Goal: Task Accomplishment & Management: Complete application form

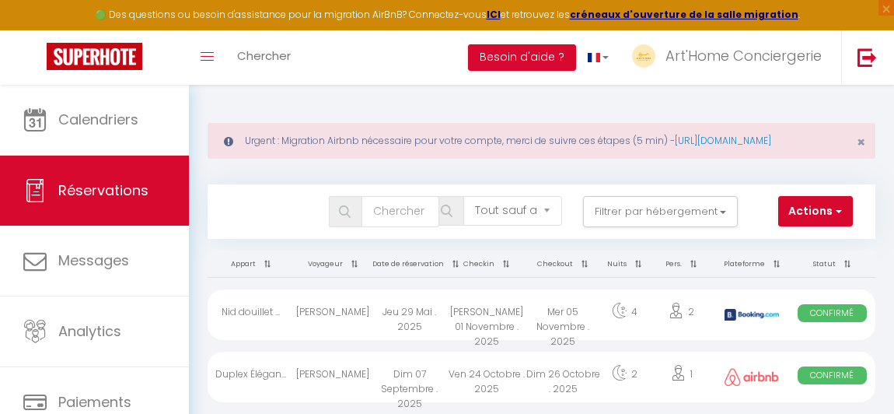
select select "not_cancelled"
click at [289, 46] on link "Chercher" at bounding box center [264, 57] width 77 height 54
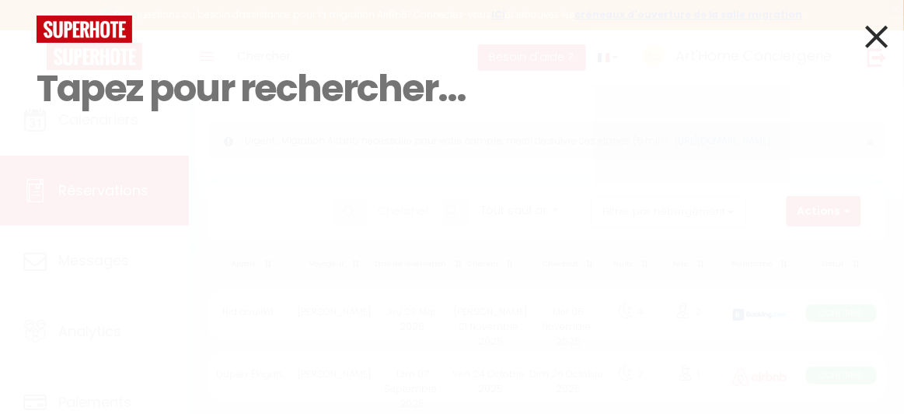
click at [237, 89] on input at bounding box center [452, 89] width 831 height 92
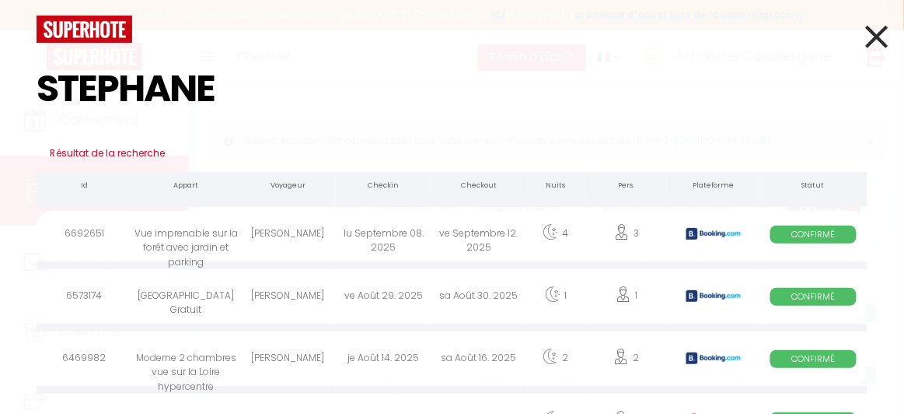
type input "STEPHANE"
click at [193, 250] on div "Vue imprenable sur la forêt avec jardin et parking" at bounding box center [186, 236] width 108 height 51
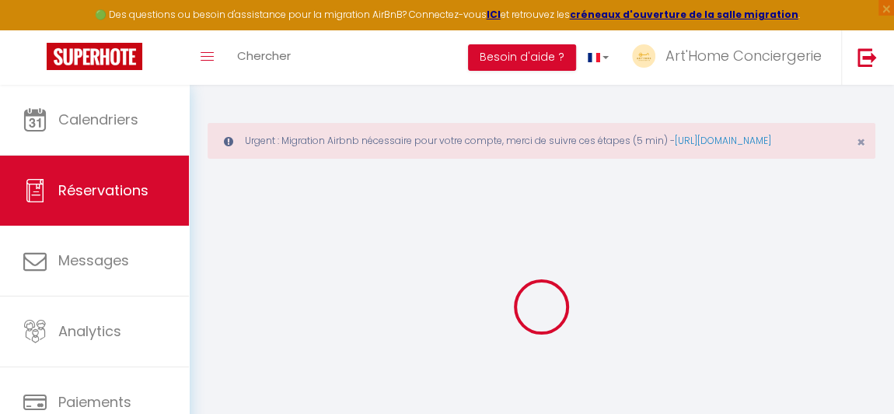
type input "STEPHANE"
type input "AZIZA"
type input "saziza.115763@guest.booking.com"
type input "+33766135808"
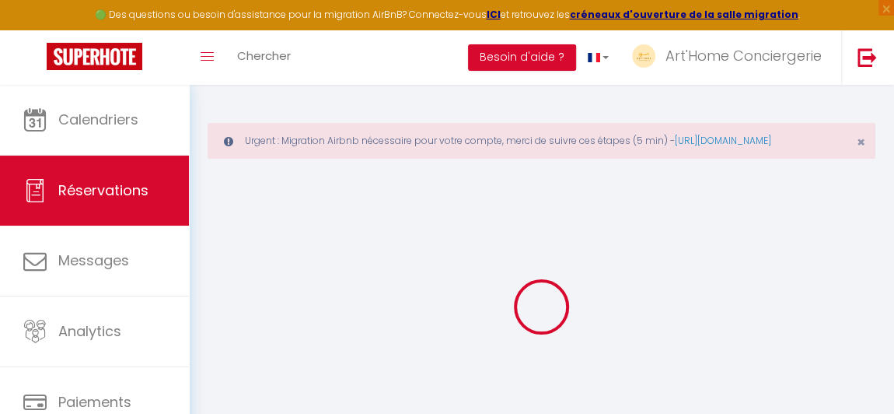
type input "9 rue de la sabliere"
type input "Gennevilliers"
select select "FR"
type input "40.05"
type input "3.46"
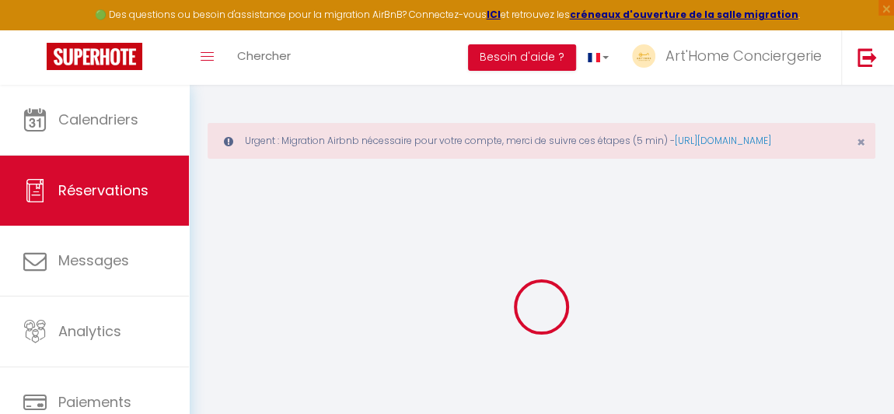
select select "69285"
select select "1"
select select
type input "3"
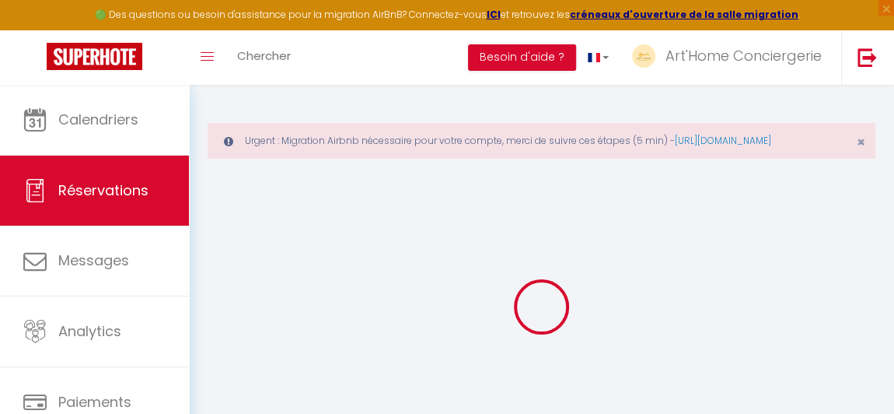
select select "12"
select select
type input "235.6"
checkbox input "false"
type input "0"
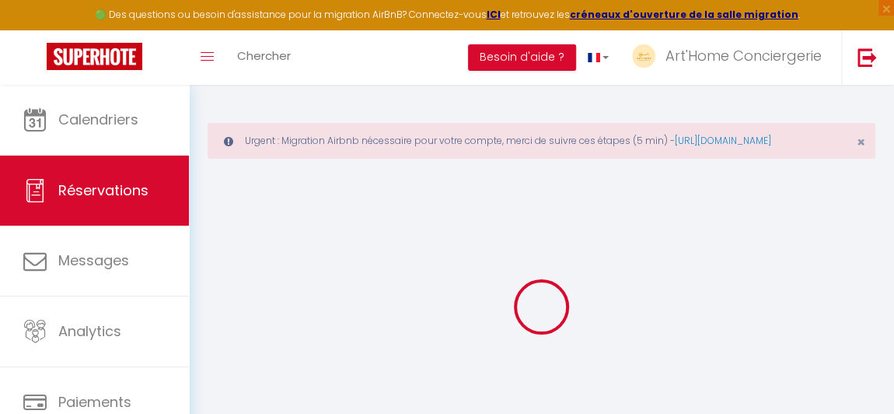
select select "2"
type input "0"
select select
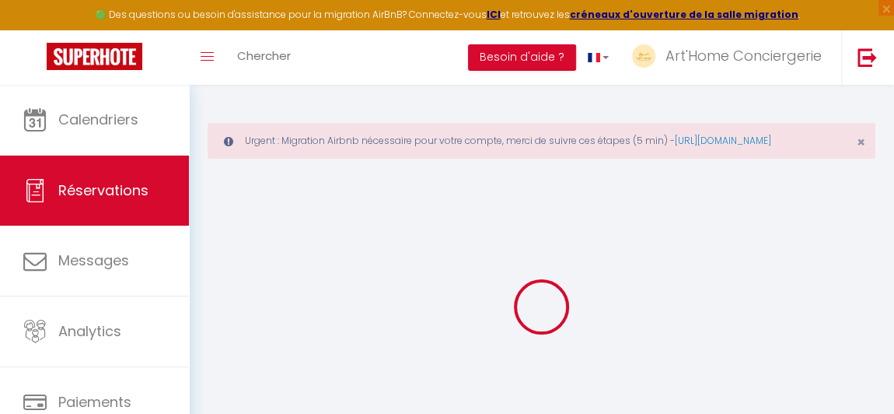
select select
select select "14"
checkbox input "false"
select select
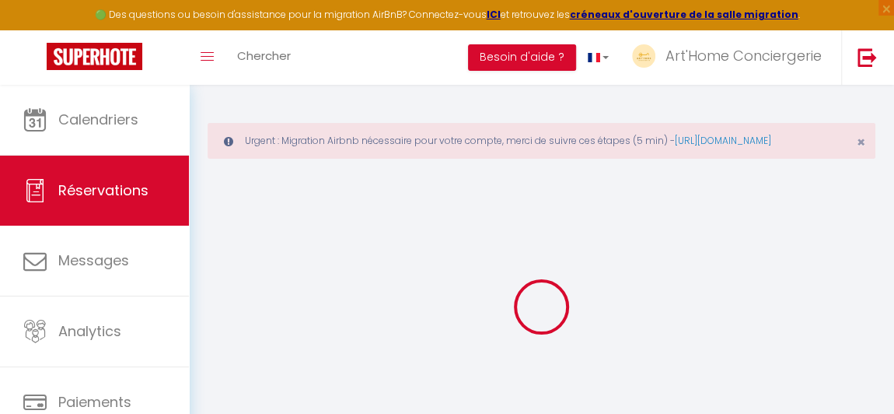
checkbox input "false"
select select
checkbox input "false"
select select
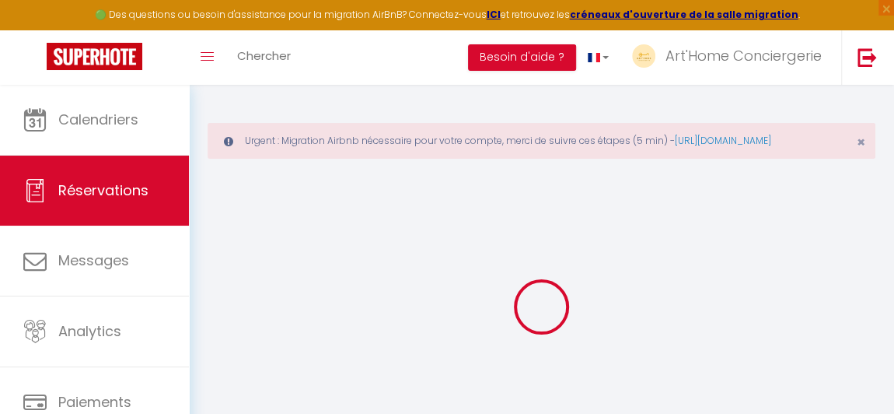
select select
checkbox input "false"
type couchage\ "** THIS RESERVATION HAS BEEN PRE-PAID ** BOOKING NOTE : Payment charge is EUR 3…"
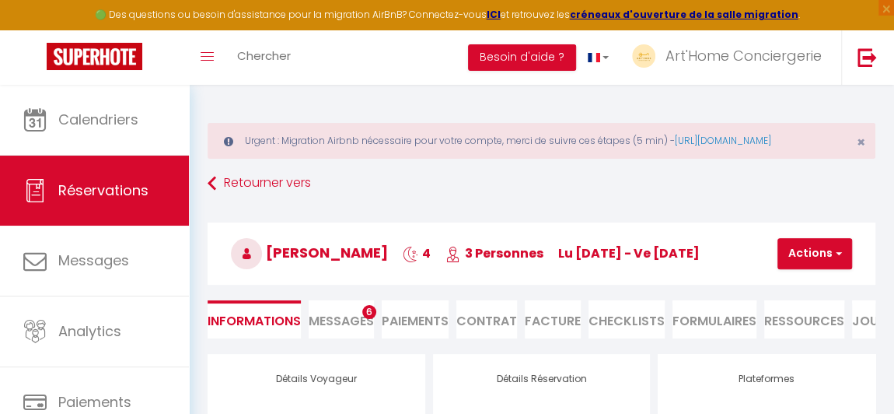
type input "11.78"
select select
checkbox input "false"
select select "18:00"
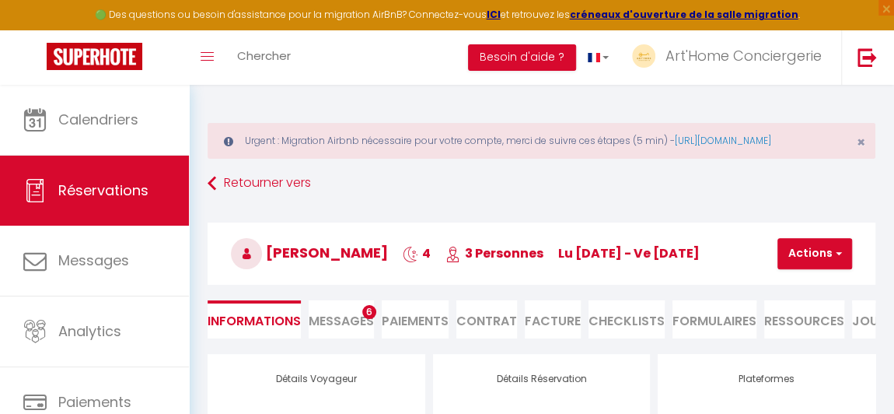
select select "10:00"
click at [544, 338] on li "Facture" at bounding box center [553, 319] width 56 height 38
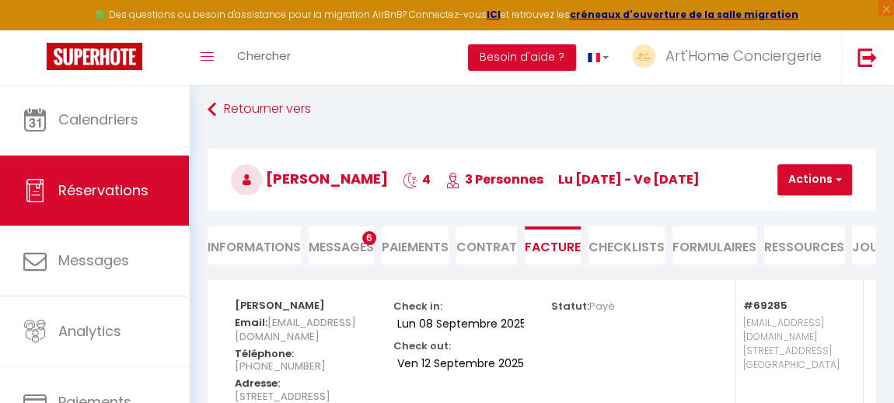
scroll to position [0, 16]
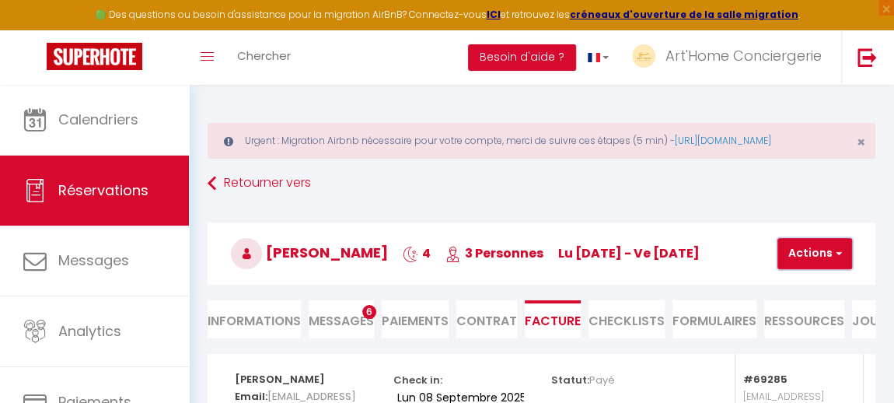
click at [797, 269] on button "Actions" at bounding box center [815, 253] width 75 height 31
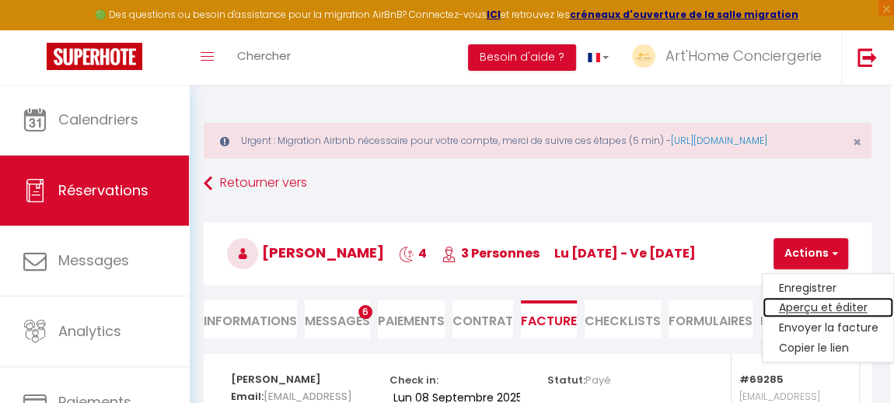
click at [796, 318] on link "Aperçu et éditer" at bounding box center [828, 308] width 131 height 20
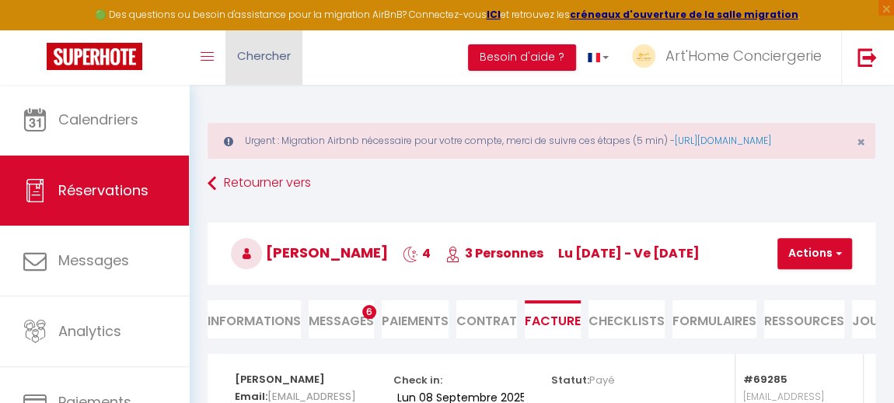
click at [272, 68] on link "Chercher" at bounding box center [264, 57] width 77 height 54
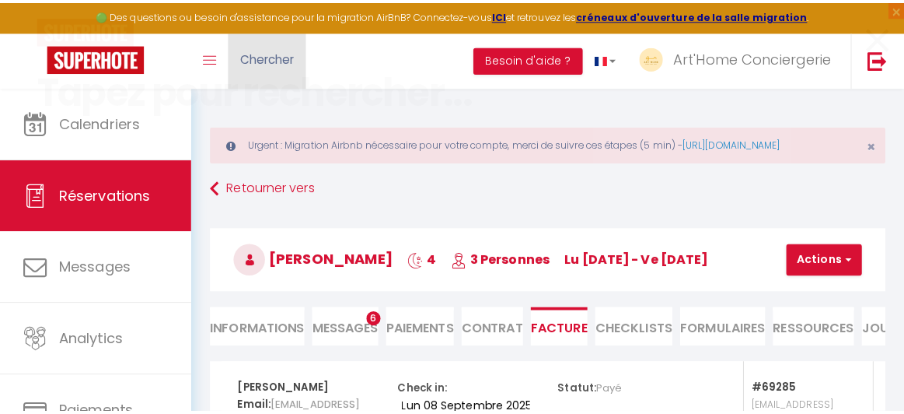
scroll to position [0, 14]
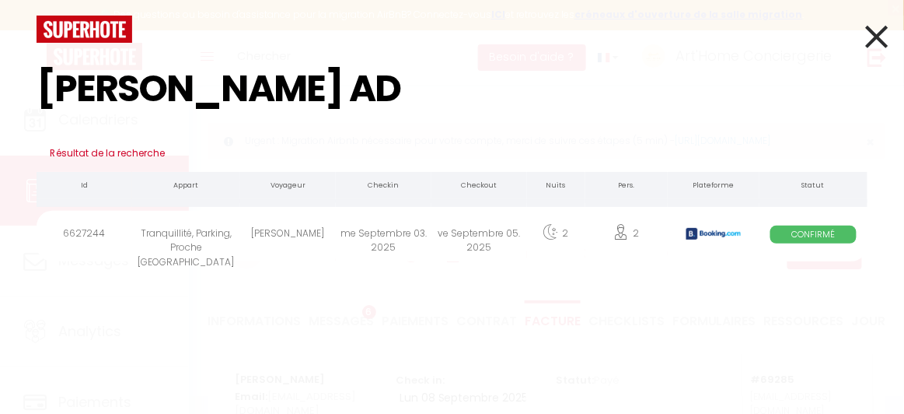
type input "LUCAS AD"
click at [277, 238] on div "[PERSON_NAME]" at bounding box center [288, 236] width 96 height 51
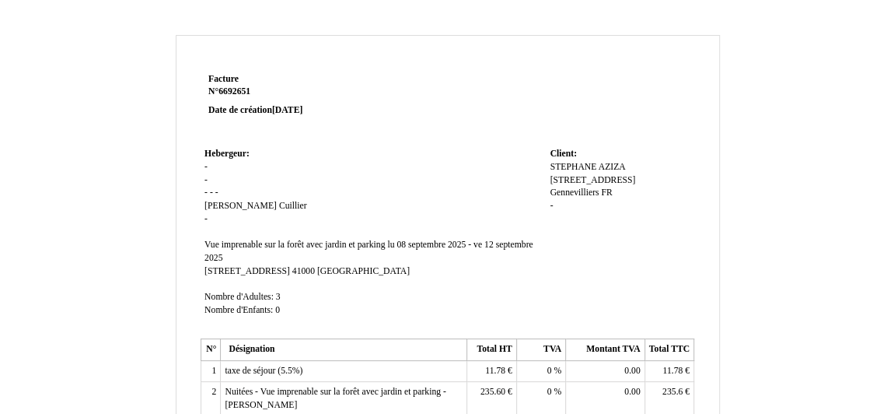
click at [621, 162] on span "AZIZA" at bounding box center [612, 167] width 27 height 10
type input "A"
click at [607, 164] on div "STEPHANE STEPHANE AZIZA AZIZA 9 rue de la sabliere 9 rue de la sabliere Gennevi…" at bounding box center [620, 201] width 140 height 81
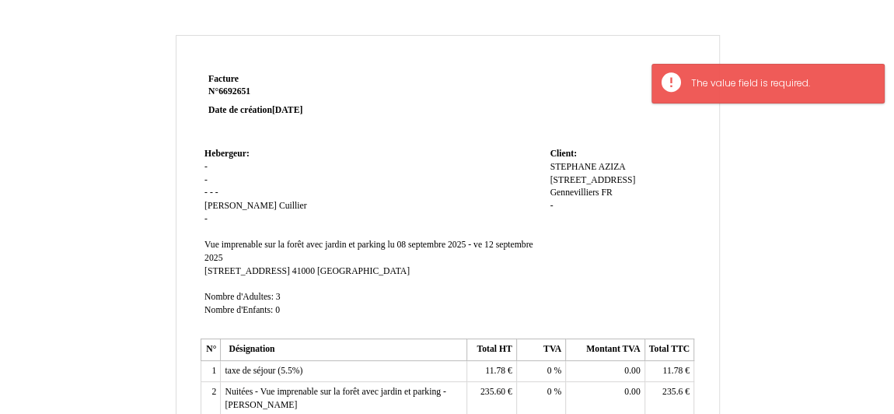
click at [609, 164] on span "AZIZA" at bounding box center [612, 167] width 27 height 10
type input "A"
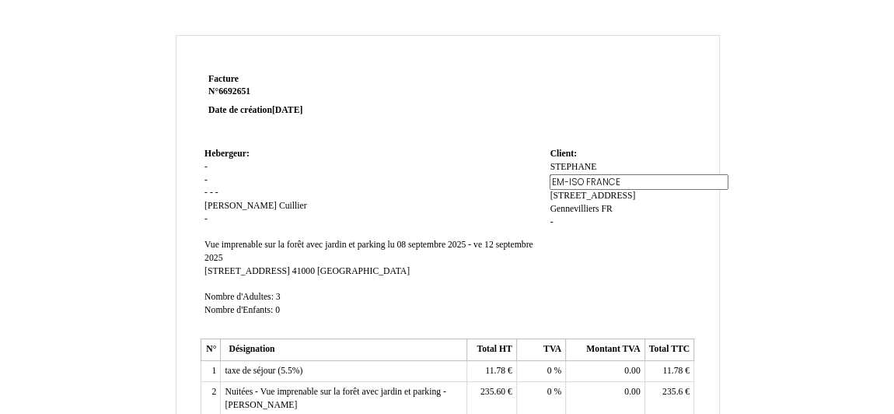
type input "EM-ISO FRANCE"
click at [646, 209] on div "STEPHANE STEPHANE AZIZA AZIZA 9 rue de la sabliere 9 rue de la sabliere Gennevi…" at bounding box center [620, 193] width 140 height 65
click at [588, 161] on div "STEPHANE STEPHANE EM-ISO FRANCE EM-ISO FRANCE 9 rue de la sabliere 9 rue de la …" at bounding box center [620, 193] width 140 height 65
click at [583, 173] on div "STEPHANE STEPHANE EM-ISO FRANCE EM-ISO FRANCE 9 rue de la sabliere 9 rue de la …" at bounding box center [620, 193] width 140 height 65
click at [593, 163] on span "STEPHANE" at bounding box center [573, 167] width 47 height 10
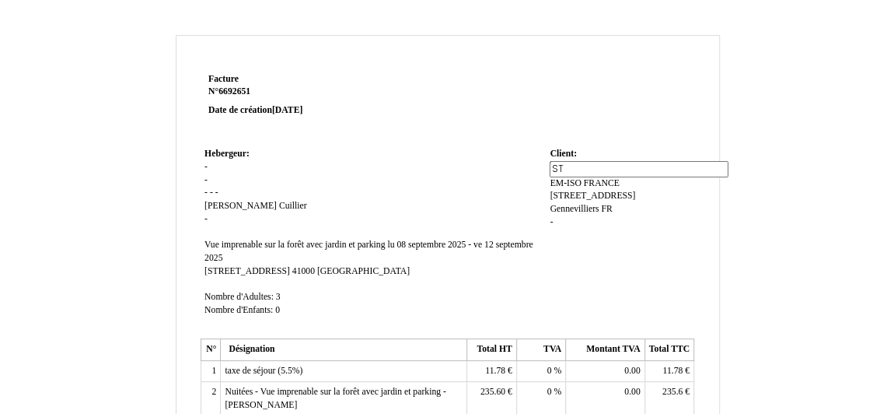
type input "S"
click at [683, 173] on div "STEPHANE STEPHANE EM-ISO FRANCE EM-ISO FRANCE 9 rue de la sabliere 9 rue de la …" at bounding box center [620, 201] width 140 height 81
click at [593, 168] on span "STEPHANE" at bounding box center [573, 167] width 47 height 10
type input "S"
click at [625, 155] on td "Client: Client: STEPHANE STEPHANE EM-ISO FRANCE EM-ISO FRANCE 9 rue de la sabli…" at bounding box center [620, 239] width 148 height 190
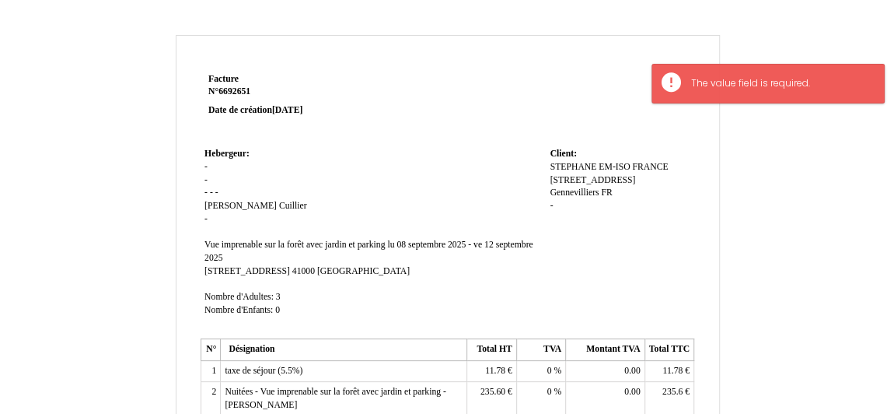
click at [619, 169] on span "EM-ISO FRANCE" at bounding box center [633, 167] width 69 height 10
drag, startPoint x: 623, startPoint y: 178, endPoint x: 550, endPoint y: 191, distance: 74.2
click at [550, 191] on div "STEPHANE STEPHANE EM-ISO FRANCE EM-ISO FRANCE 9 rue de la sabliere 9 rue de la …" at bounding box center [620, 201] width 140 height 81
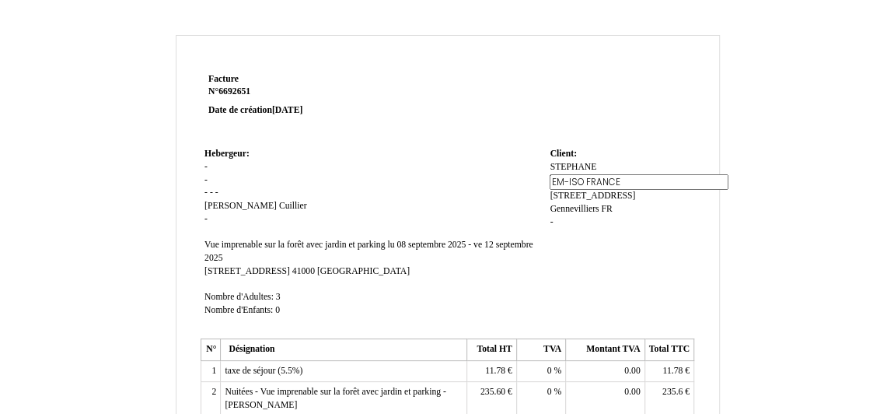
click at [568, 167] on span "STEPHANE" at bounding box center [573, 167] width 47 height 10
type input "S"
paste input "EM-ISO FRANCE"
type input "EM-ISO FRANCE"
click at [675, 205] on div "STEPHANE STEPHANE EM-ISO FRANCE EM-ISO FRANCE 9 rue de la sabliere 9 rue de la …" at bounding box center [620, 201] width 140 height 81
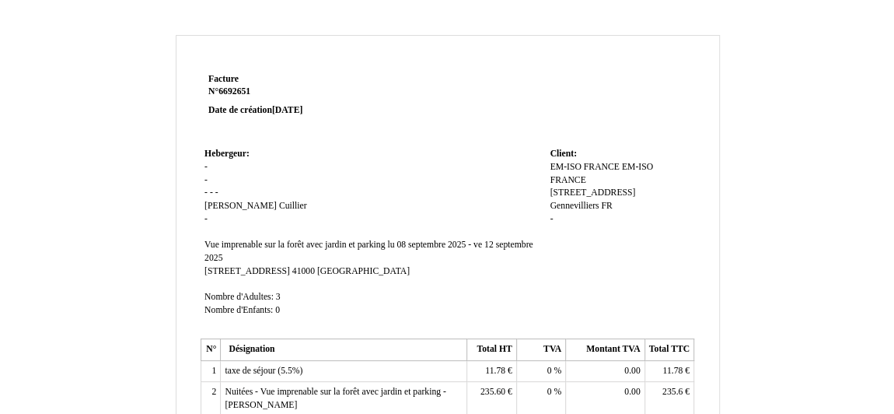
click at [612, 171] on div "EM-ISO FRANCE EM-ISO FRANCE EM-ISO FRANCE EM-ISO FRANCE 9 rue de la sabliere 9 …" at bounding box center [620, 200] width 140 height 78
click at [577, 173] on div "EM-ISO FRANCE EM-ISO FRANCE EM-ISO FRANCE EM-ISO FRANCE 9 rue de la sabliere 9 …" at bounding box center [620, 200] width 140 height 78
click at [576, 174] on span "EM-ISO FRANCE" at bounding box center [601, 173] width 103 height 23
click at [686, 164] on div "EM-ISO FRANCE EM-ISO FRANCE EM-ISO FRANCE EM-ISO FRANCE 9 rue de la sabliere 9 …" at bounding box center [620, 201] width 140 height 81
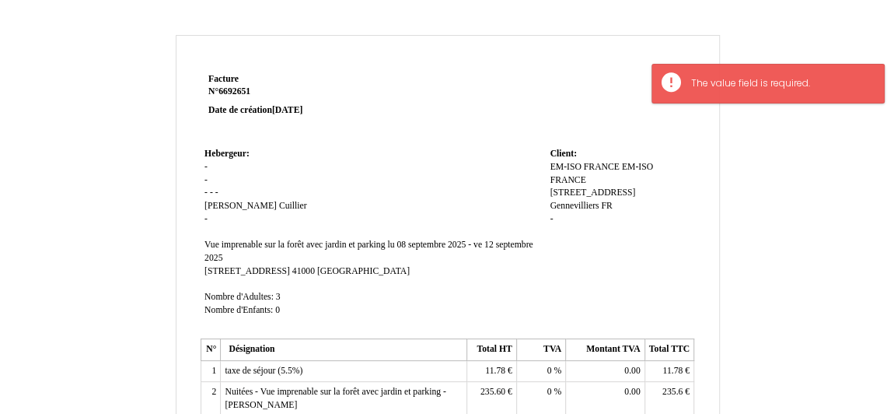
click at [627, 166] on span "EM-ISO FRANCE" at bounding box center [601, 173] width 103 height 23
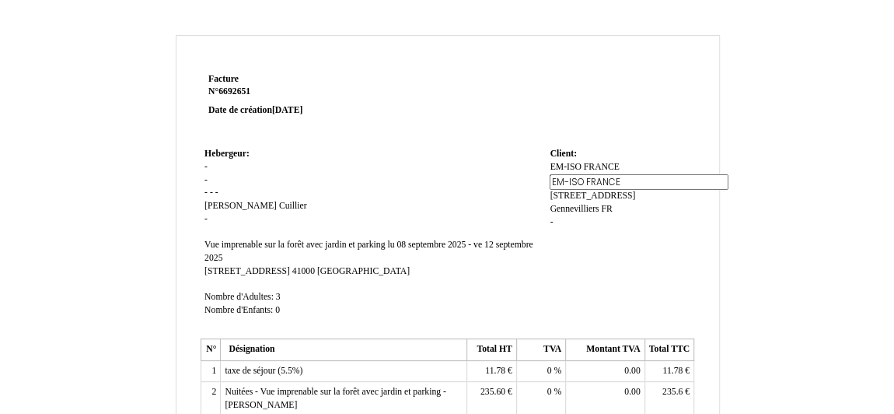
click at [584, 180] on input "EM-ISO FRANCE" at bounding box center [639, 182] width 179 height 16
type input "FRANCE"
click at [684, 194] on div "EM-ISO FRANCE EM-ISO FRANCE EM-ISO FRANCE EM-ISO FRANCE 9 rue de la sabliere 9 …" at bounding box center [620, 200] width 140 height 78
click at [613, 161] on div "EM-ISO FRANCE EM-ISO FRANCE FRANCE FRANCE 9 rue de la sabliere 9 rue de la sabl…" at bounding box center [620, 200] width 140 height 78
click at [613, 169] on span "EM-ISO FRANCE" at bounding box center [584, 167] width 69 height 10
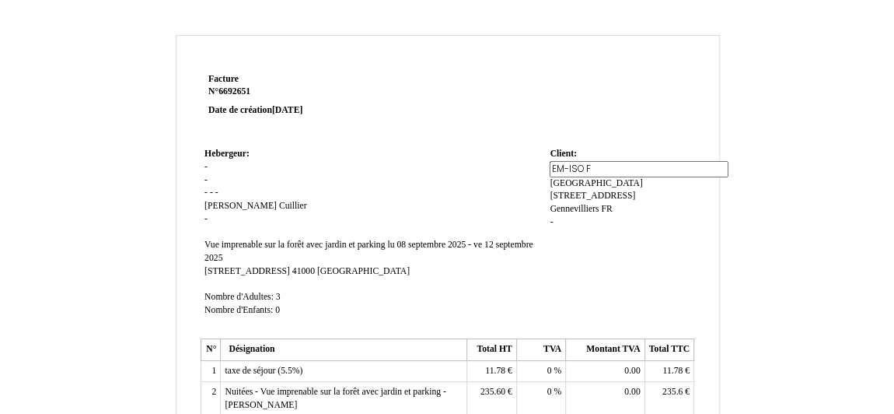
type input "EM-ISO"
click at [678, 150] on td "Client: Client: EM-ISO FRANCE EM-ISO FRANCE FRANCE FRANCE 9 rue de la sabliere …" at bounding box center [620, 239] width 148 height 190
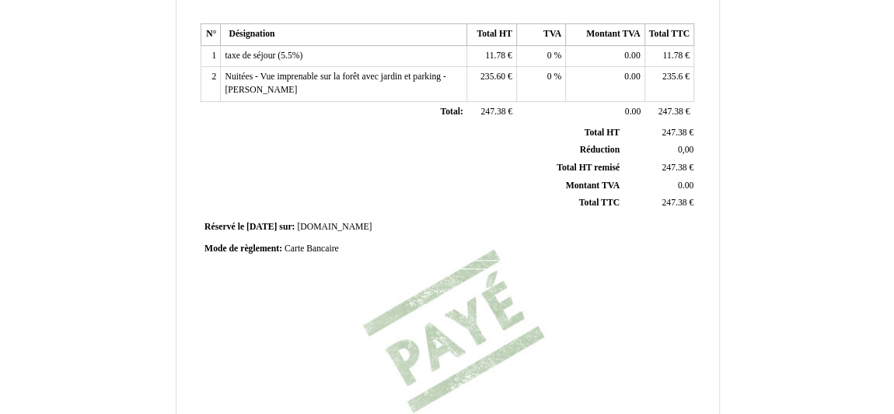
scroll to position [523, 0]
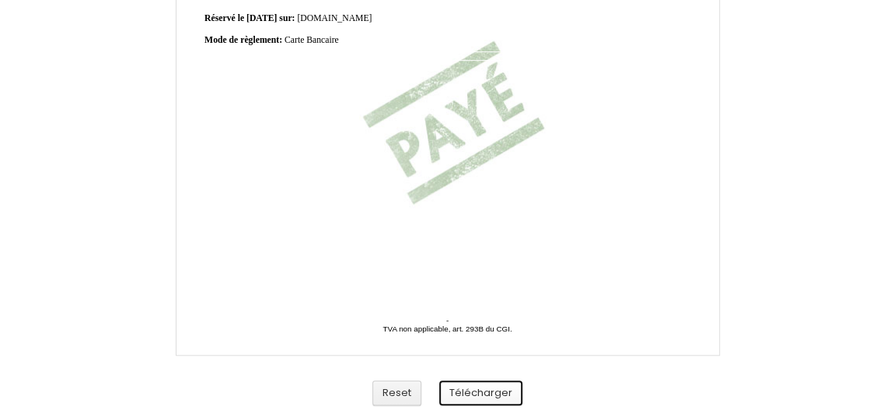
click at [484, 386] on button "Télécharger" at bounding box center [480, 393] width 83 height 26
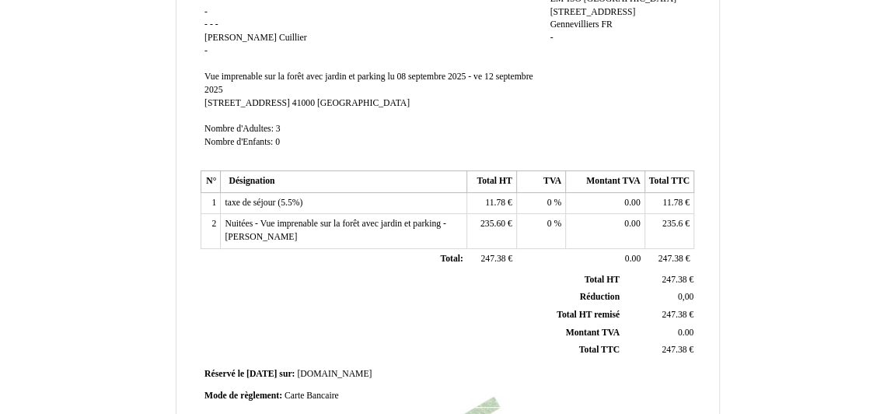
scroll to position [0, 0]
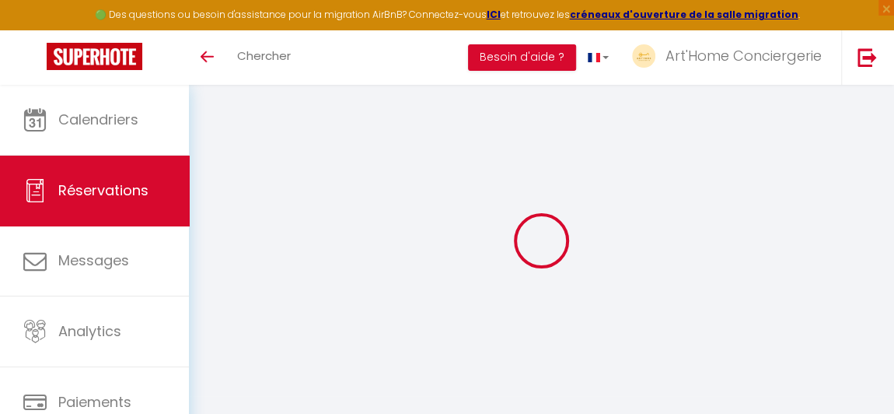
select select "cleaning"
select select "other"
select select "taxes"
select select
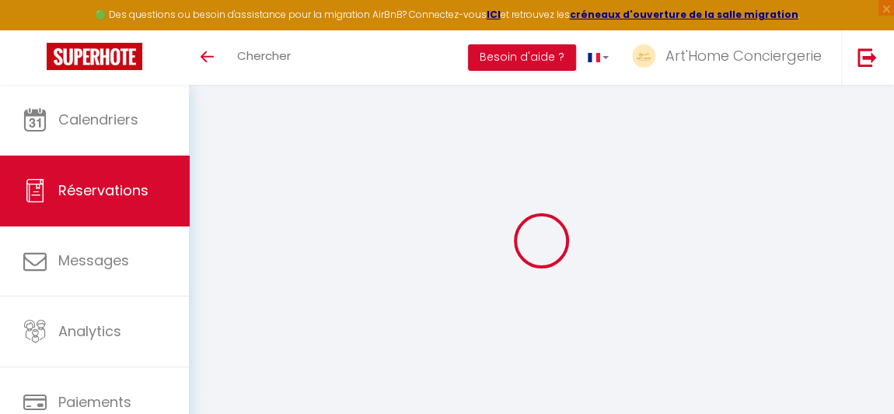
checkbox input "false"
type particuliers0 "** THIS RESERVATION HAS BEEN PRE-PAID ** BOOKING NOTE : Payment charge is EUR 2…"
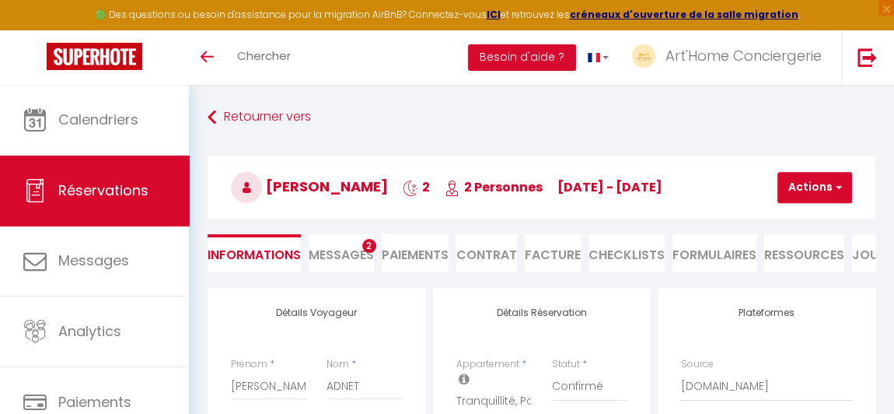
type input "20"
type input "5.48"
select select
checkbox input "false"
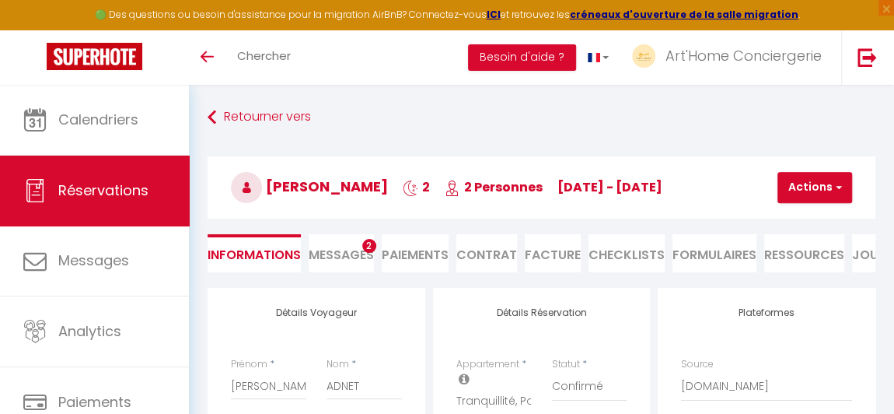
select select "19:00"
select select "11:00"
checkbox input "false"
click at [547, 255] on li "Facture" at bounding box center [553, 253] width 56 height 38
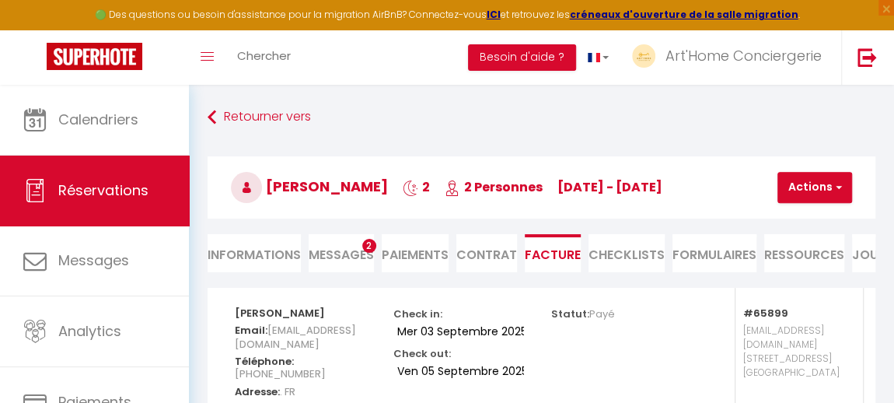
scroll to position [9, 0]
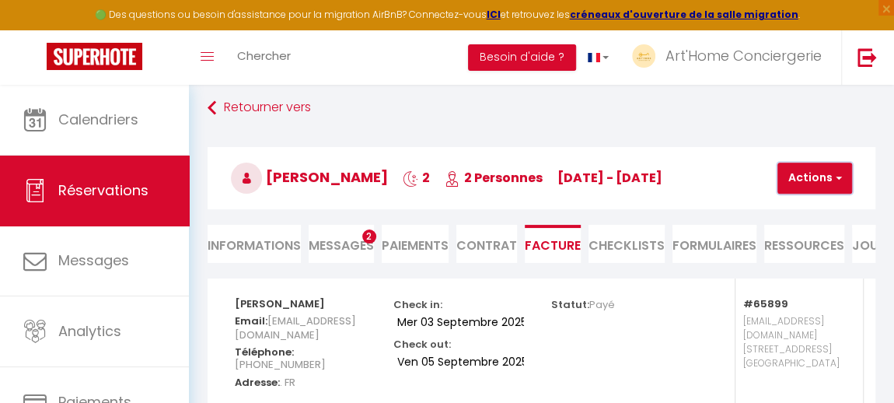
click at [836, 183] on span "button" at bounding box center [836, 178] width 9 height 14
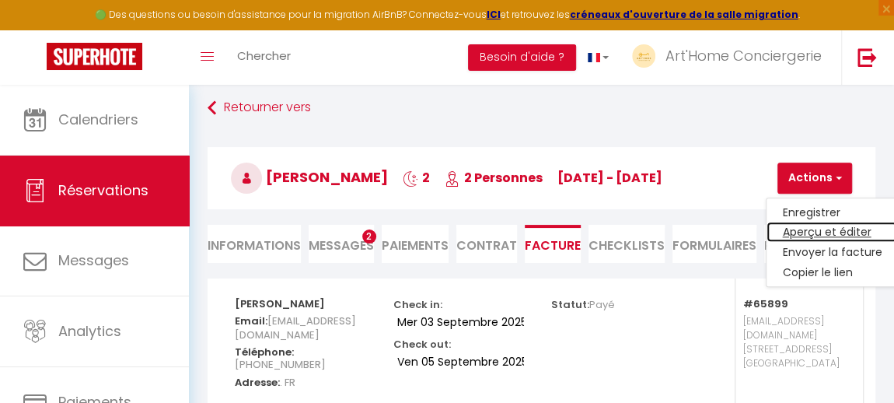
click at [823, 222] on link "Aperçu et éditer" at bounding box center [832, 232] width 131 height 20
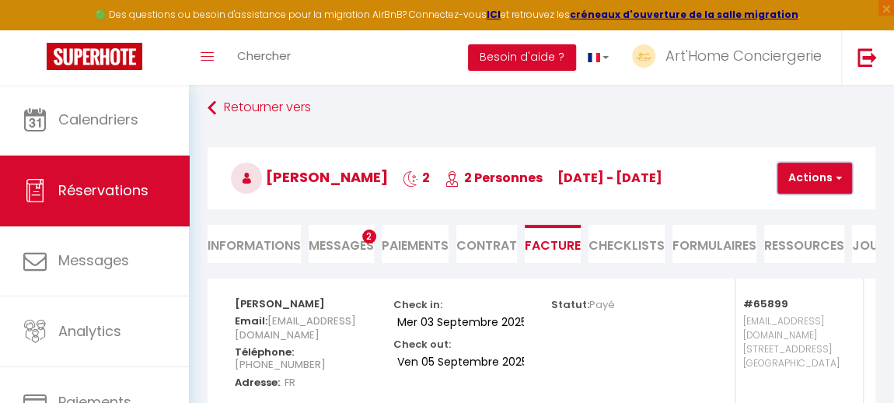
click at [799, 185] on button "Actions" at bounding box center [815, 178] width 75 height 31
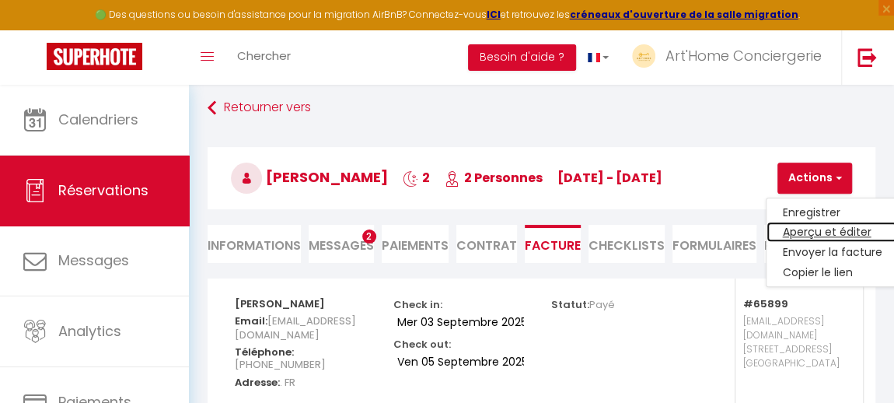
click at [808, 223] on link "Aperçu et éditer" at bounding box center [832, 232] width 131 height 20
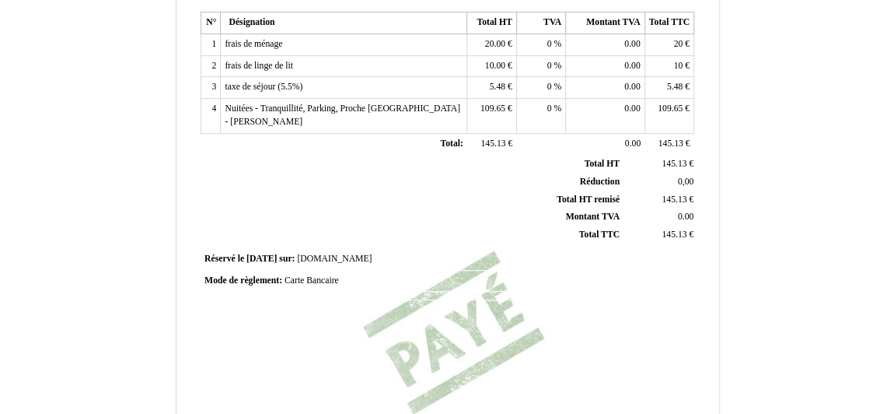
scroll to position [523, 0]
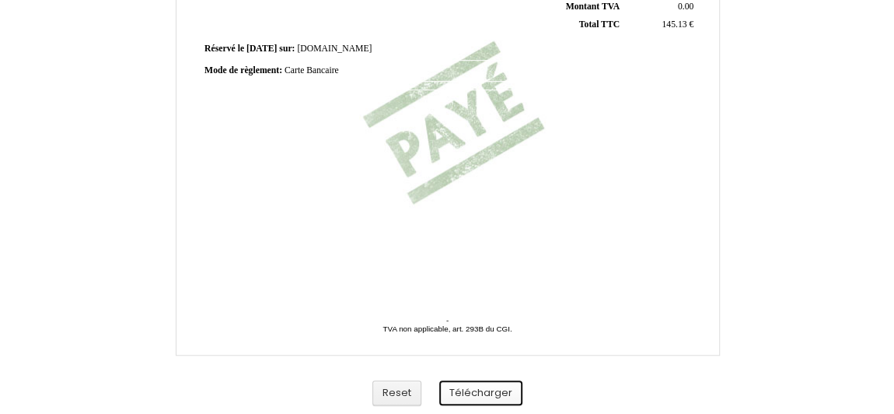
click at [480, 396] on button "Télécharger" at bounding box center [480, 393] width 83 height 26
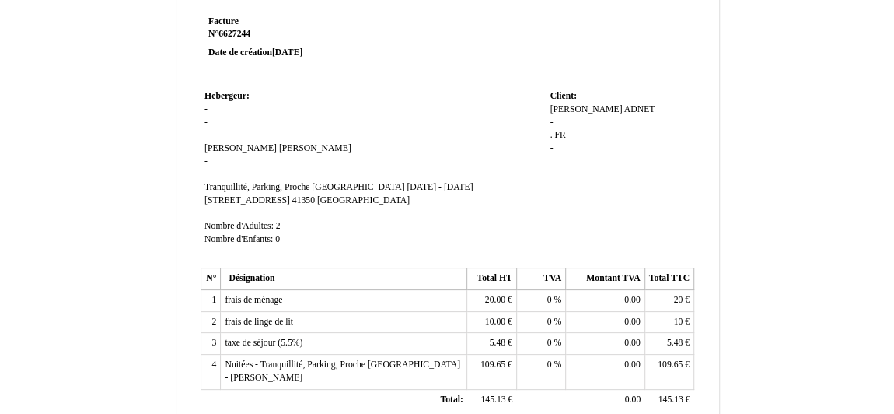
scroll to position [0, 0]
